Goal: Task Accomplishment & Management: Manage account settings

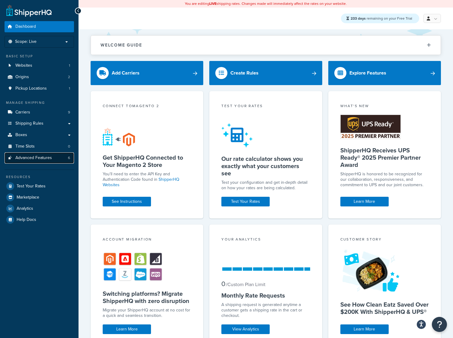
click at [34, 159] on span "Advanced Features" at bounding box center [33, 158] width 37 height 5
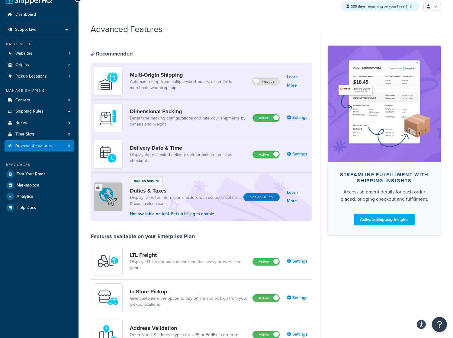
scroll to position [276, 0]
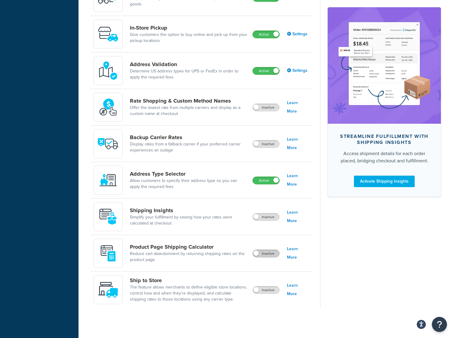
click at [266, 254] on label "Inactive" at bounding box center [266, 253] width 27 height 7
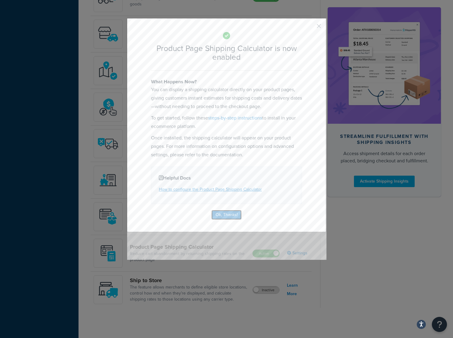
drag, startPoint x: 230, startPoint y: 216, endPoint x: 237, endPoint y: 219, distance: 7.7
click at [231, 216] on button "Ok, Thanks!" at bounding box center [227, 215] width 30 height 10
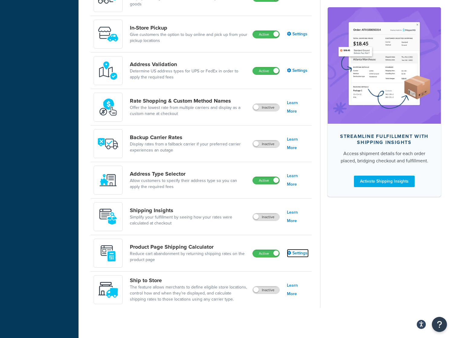
click at [295, 254] on link "Settings" at bounding box center [298, 253] width 22 height 8
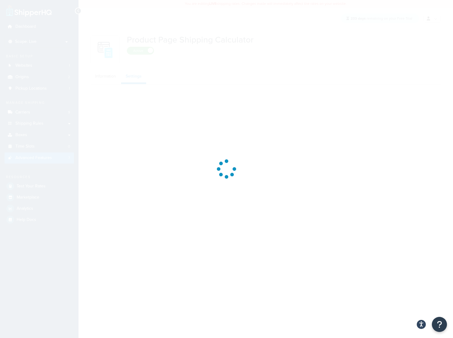
select select "US"
select select "false"
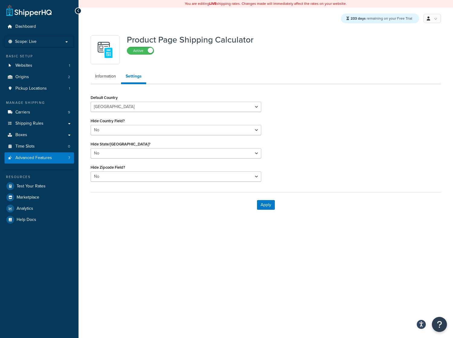
click at [357, 233] on div "You are editing LIVE shipping rates. Changes made will immediately affect the r…" at bounding box center [266, 169] width 375 height 338
click at [110, 78] on link "Information" at bounding box center [106, 76] width 30 height 12
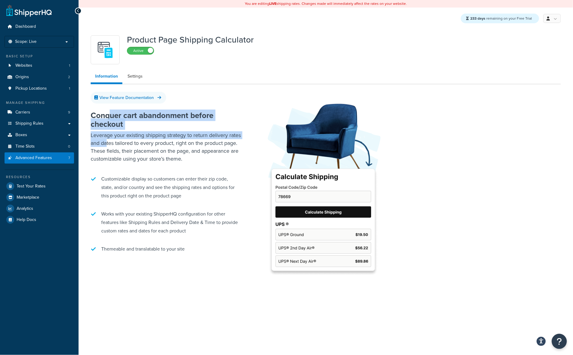
drag, startPoint x: 113, startPoint y: 129, endPoint x: 120, endPoint y: 145, distance: 17.3
click at [120, 145] on div "Conquer cart abandonment before checkout Leverage your existing shipping strate…" at bounding box center [166, 182] width 151 height 155
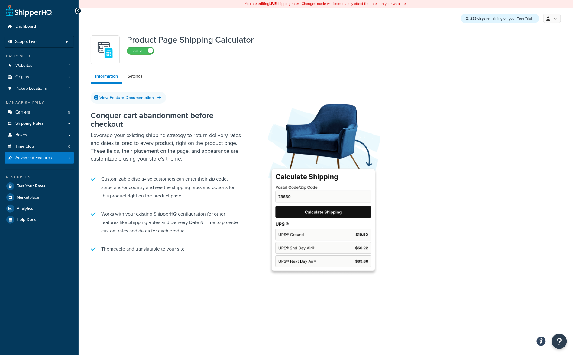
click at [119, 146] on p "Leverage your existing shipping strategy to return delivery rates and dates tai…" at bounding box center [166, 146] width 151 height 31
click at [139, 140] on p "Leverage your existing shipping strategy to return delivery rates and dates tai…" at bounding box center [166, 146] width 151 height 31
click at [136, 99] on link "View Feature Documentation" at bounding box center [129, 98] width 76 height 12
drag, startPoint x: 127, startPoint y: 117, endPoint x: 110, endPoint y: 89, distance: 32.8
click at [126, 115] on h2 "Conquer cart abandonment before checkout" at bounding box center [166, 119] width 151 height 17
